Goal: Information Seeking & Learning: Learn about a topic

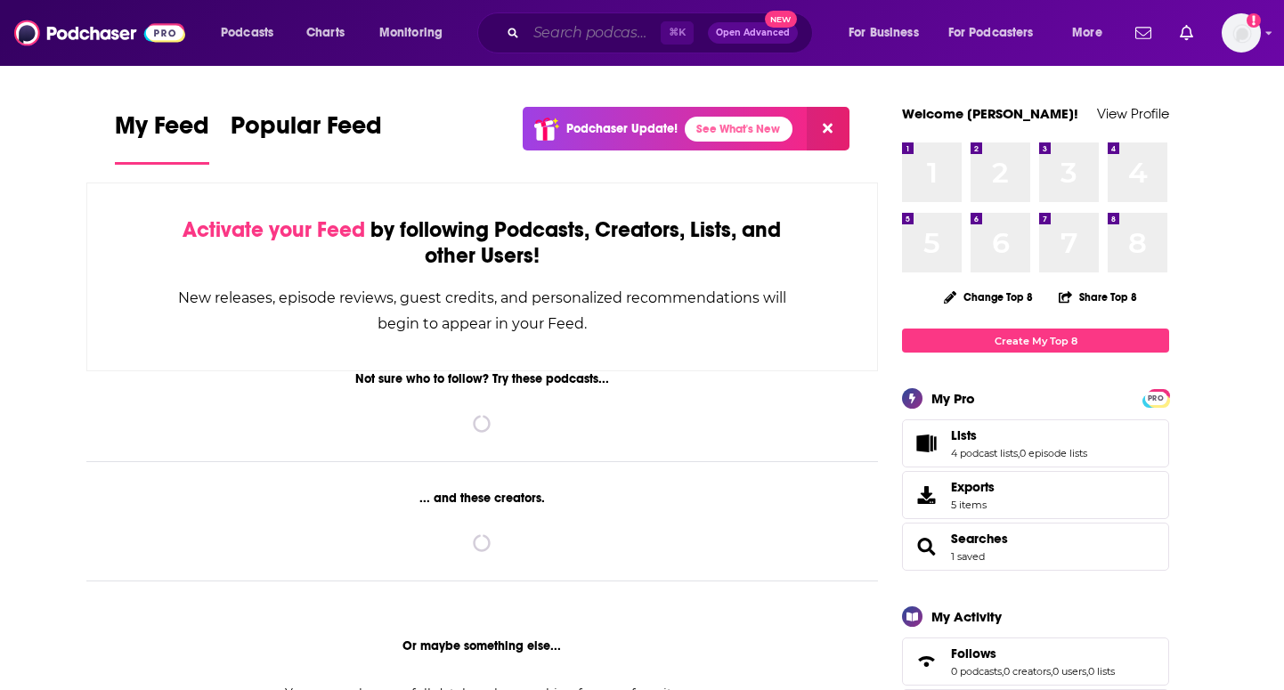
click at [615, 33] on input "Search podcasts, credits, & more..." at bounding box center [593, 33] width 134 height 28
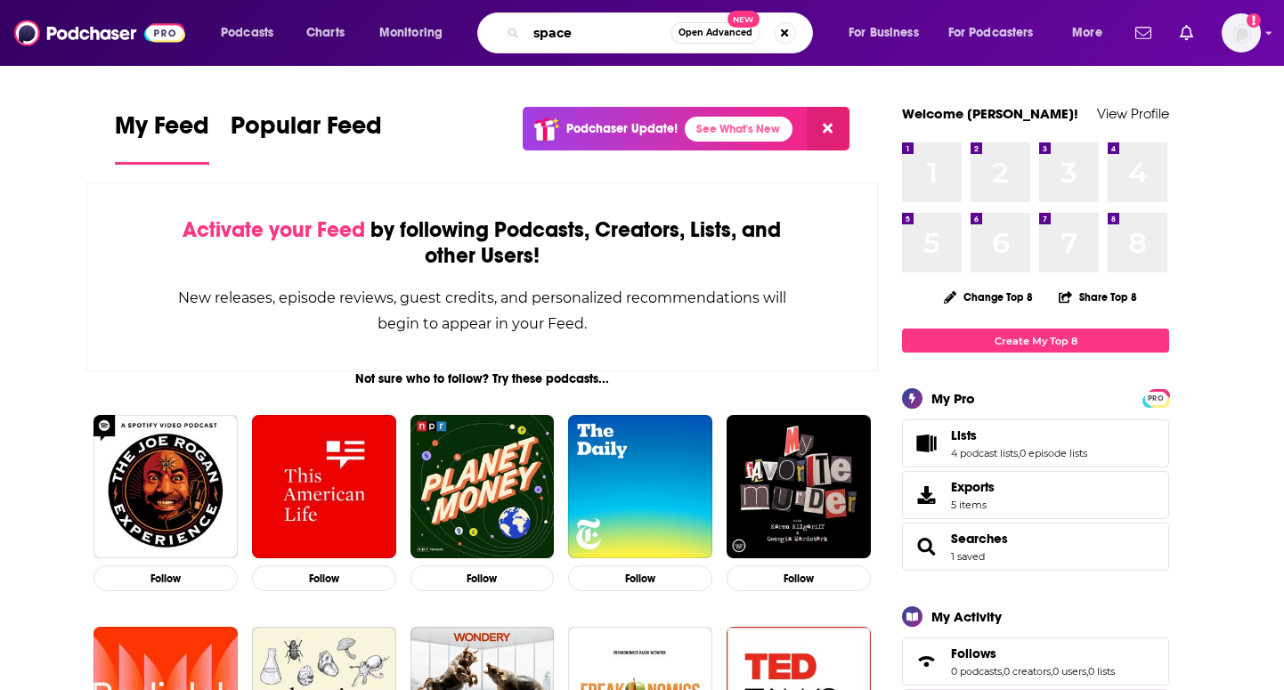
type input "space"
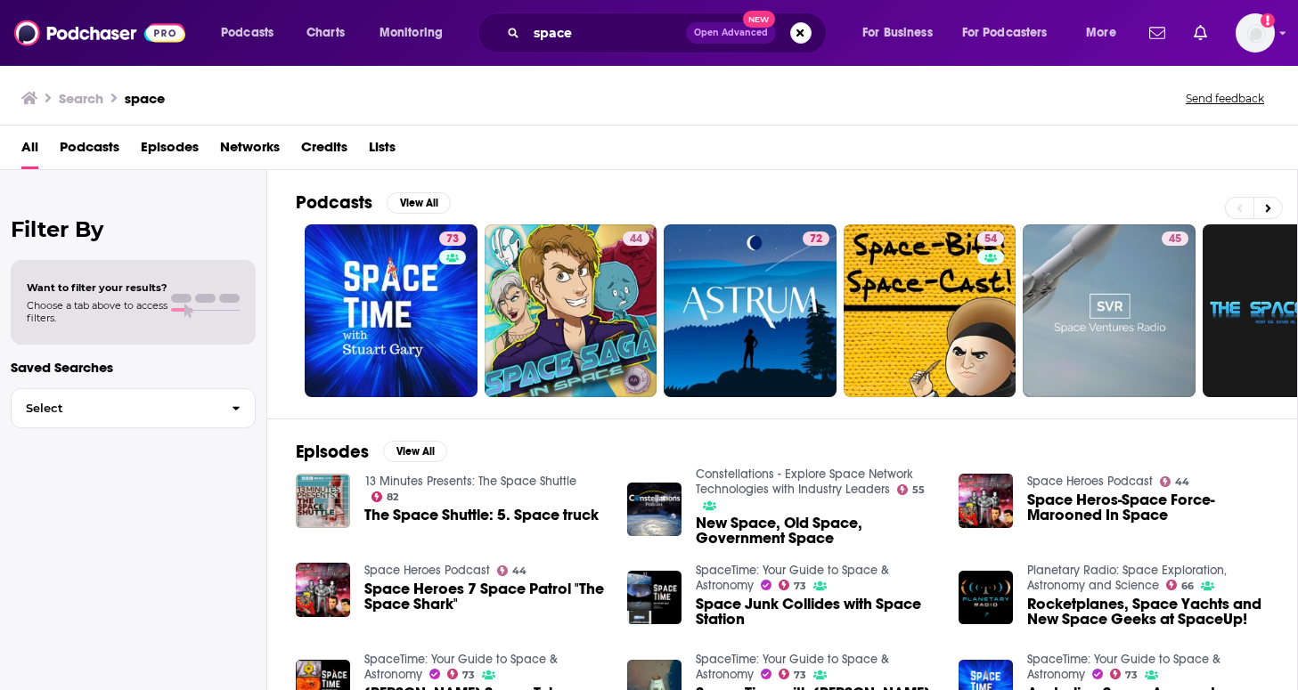
click at [81, 145] on span "Podcasts" at bounding box center [90, 151] width 60 height 37
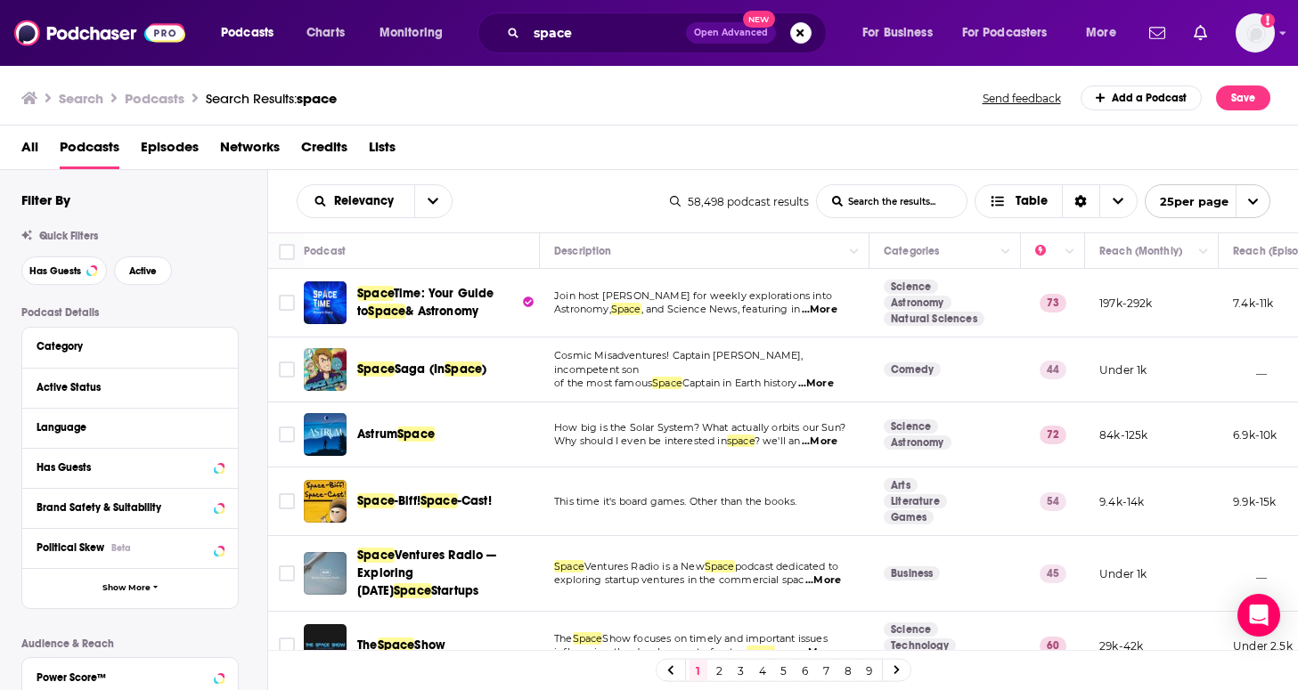
click at [570, 182] on div "Relevancy List Search Input Search the results... Table 58,498 podcast results …" at bounding box center [783, 201] width 1030 height 62
